Goal: Task Accomplishment & Management: Use online tool/utility

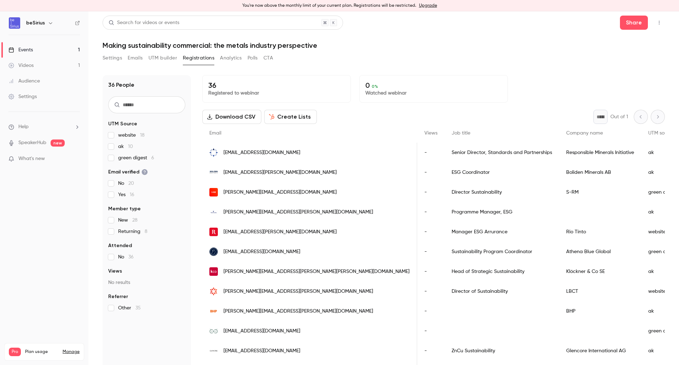
click at [223, 118] on button "Download CSV" at bounding box center [231, 117] width 59 height 14
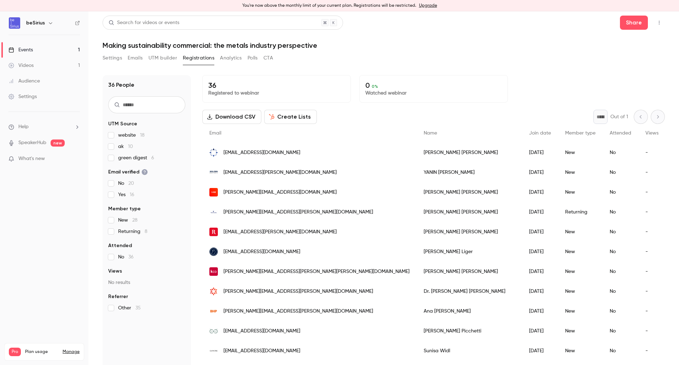
click at [155, 112] on input "text" at bounding box center [146, 104] width 77 height 17
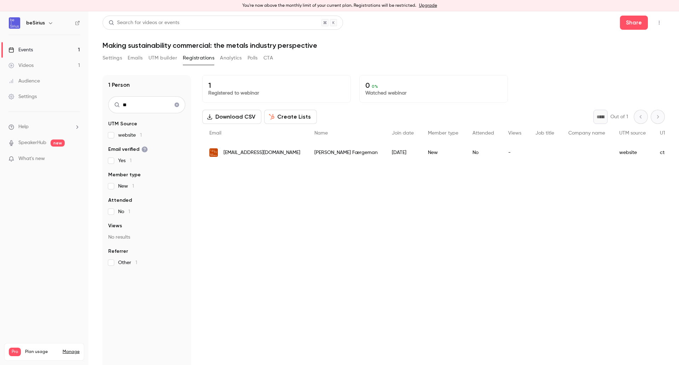
type input "*"
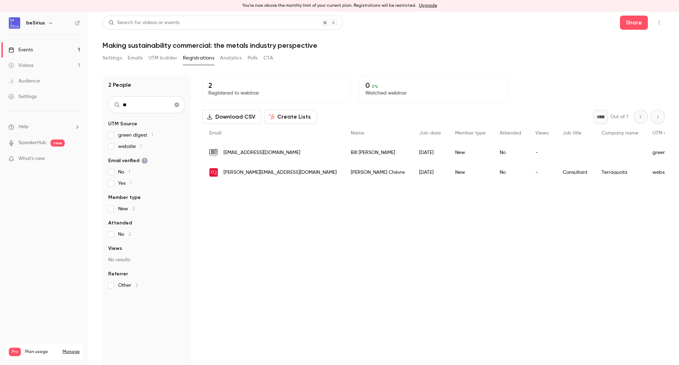
type input "*"
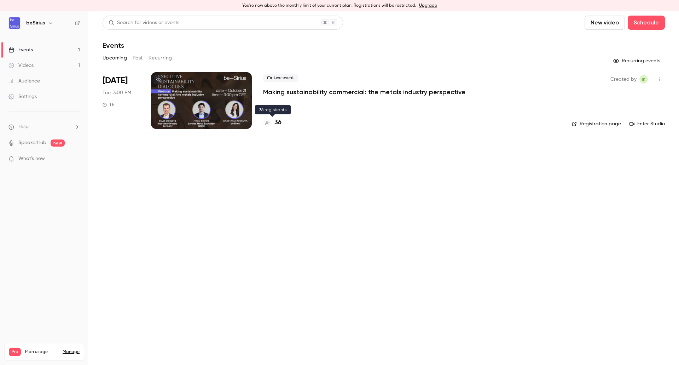
click at [279, 123] on h4 "36" at bounding box center [278, 123] width 7 height 10
